Goal: Task Accomplishment & Management: Use online tool/utility

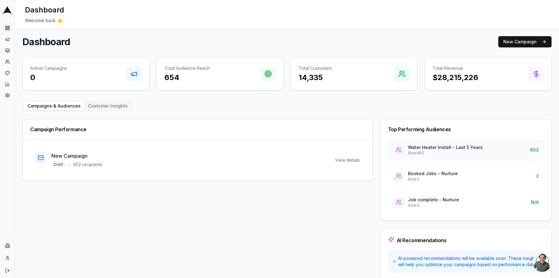
click at [451, 152] on p "Size: 652" at bounding box center [445, 152] width 75 height 5
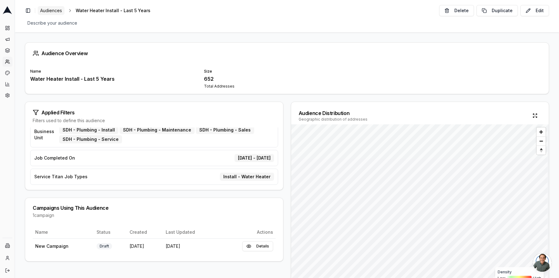
click at [45, 10] on span "Audiences" at bounding box center [51, 10] width 22 height 6
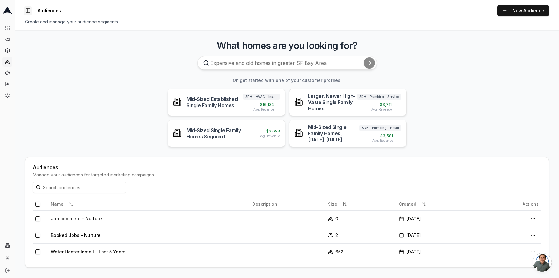
click at [28, 11] on button "Toggle Sidebar" at bounding box center [28, 10] width 9 height 9
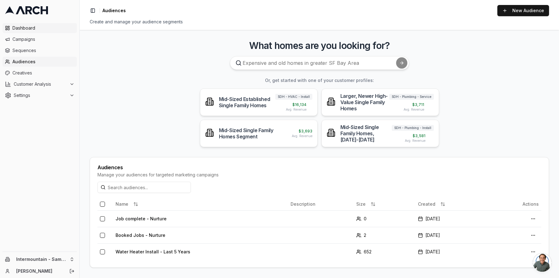
click at [24, 28] on span "Dashboard" at bounding box center [43, 28] width 62 height 6
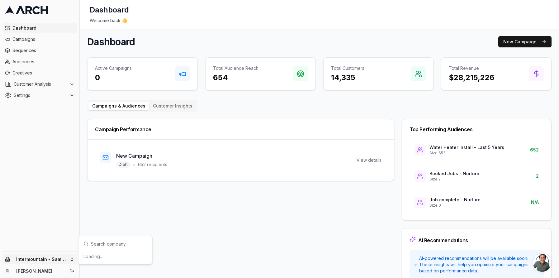
click at [60, 259] on html "Dashboard Campaigns Sequences Audiences Creatives Customer Analysis Settings In…" at bounding box center [279, 139] width 559 height 278
click at [33, 155] on html "Dashboard Campaigns Sequences Audiences Creatives Customer Analysis Settings In…" at bounding box center [279, 139] width 559 height 278
click at [28, 61] on span "Audiences" at bounding box center [43, 62] width 62 height 6
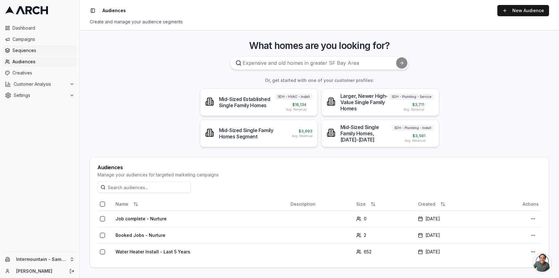
click at [29, 52] on span "Sequences" at bounding box center [43, 50] width 62 height 6
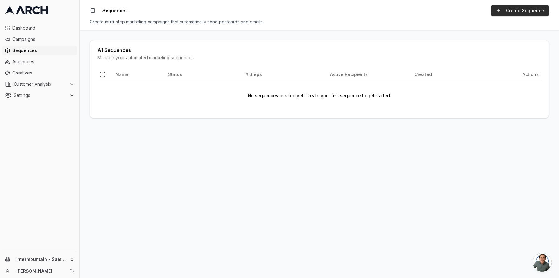
click at [531, 14] on link "Create Sequence" at bounding box center [520, 10] width 58 height 11
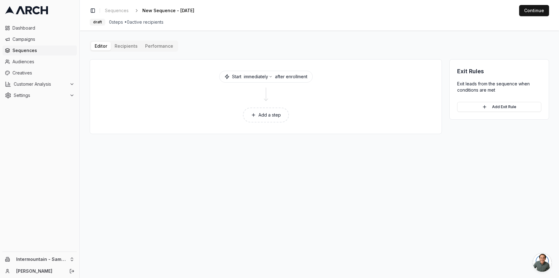
click at [261, 114] on button "Add a step" at bounding box center [266, 114] width 46 height 15
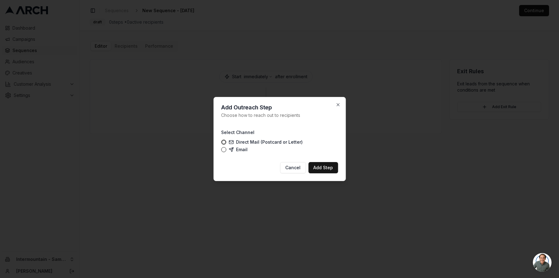
click at [241, 151] on label "Email" at bounding box center [237, 149] width 19 height 5
click at [226, 151] on button "Email" at bounding box center [223, 149] width 5 height 5
click at [334, 165] on button "Add Step" at bounding box center [323, 167] width 30 height 11
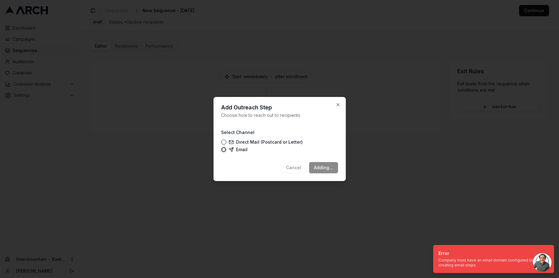
click at [440, 232] on div at bounding box center [279, 139] width 559 height 278
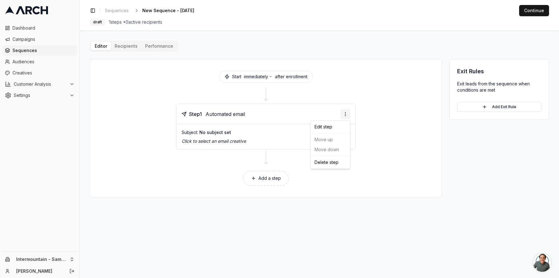
click at [341, 112] on html "Dashboard Campaigns Sequences Audiences Creatives Customer Analysis Settings In…" at bounding box center [279, 139] width 559 height 278
click at [331, 160] on div "Delete step" at bounding box center [330, 162] width 37 height 10
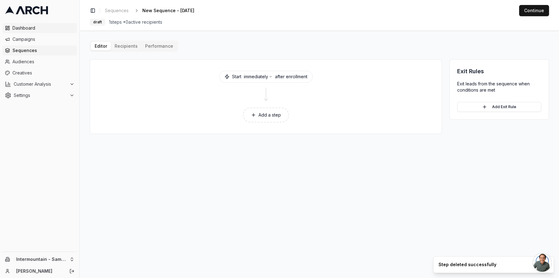
click at [26, 31] on link "Dashboard" at bounding box center [39, 28] width 74 height 10
